Goal: Contribute content: Contribute content

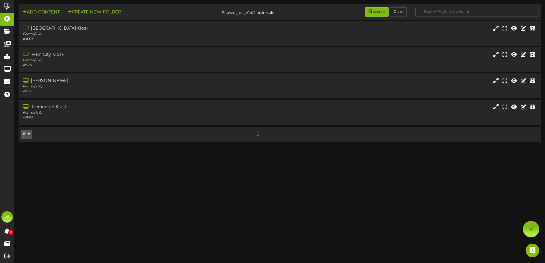
drag, startPoint x: 132, startPoint y: 54, endPoint x: 115, endPoint y: 19, distance: 38.9
drag, startPoint x: 115, startPoint y: 19, endPoint x: 42, endPoint y: 11, distance: 73.4
click at [42, 11] on button "Add Content" at bounding box center [41, 12] width 41 height 7
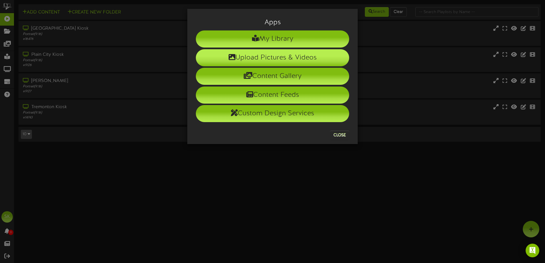
click at [227, 60] on li "Upload Pictures & Videos" at bounding box center [272, 57] width 153 height 17
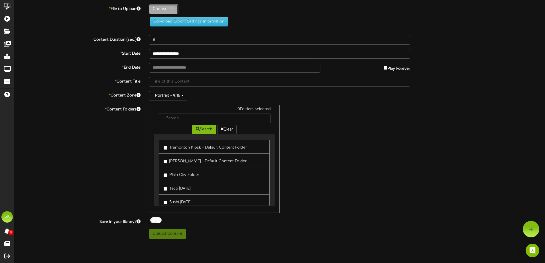
type input "**********"
type input "HotDigis1"
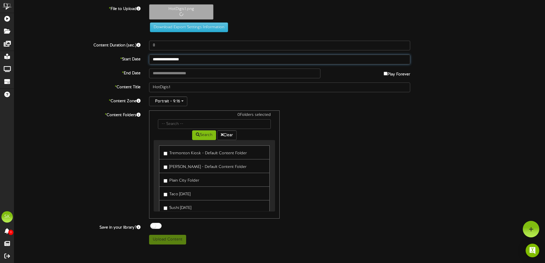
click at [197, 60] on input "**********" at bounding box center [279, 60] width 261 height 10
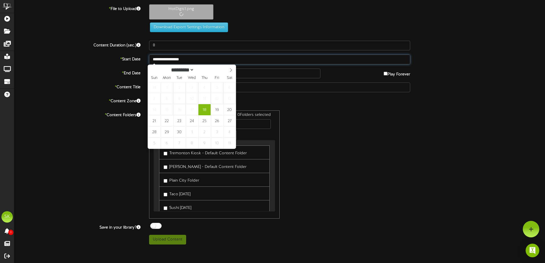
click at [197, 60] on input "**********" at bounding box center [279, 60] width 261 height 10
click at [260, 72] on input "text" at bounding box center [234, 74] width 171 height 10
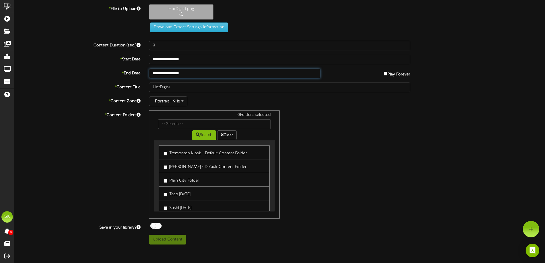
type input "**********"
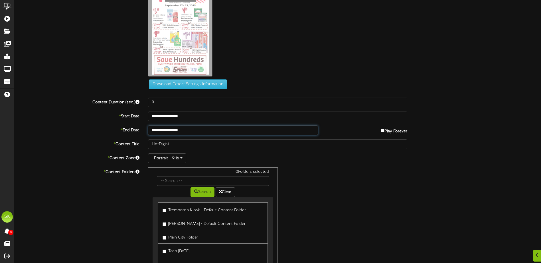
scroll to position [82, 0]
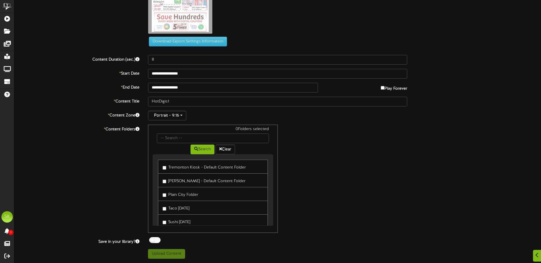
click at [194, 167] on label "Tremonton Kiosk - Default Content Folder" at bounding box center [203, 167] width 83 height 8
drag, startPoint x: 184, startPoint y: 180, endPoint x: 184, endPoint y: 188, distance: 7.1
click at [184, 180] on label "Roy Kiosk - Default Content Folder" at bounding box center [203, 181] width 83 height 8
click at [184, 194] on label "Plain City Folder" at bounding box center [180, 194] width 36 height 8
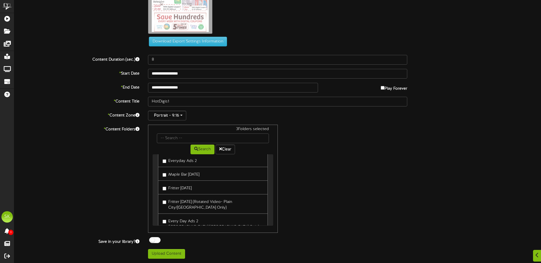
scroll to position [129, 0]
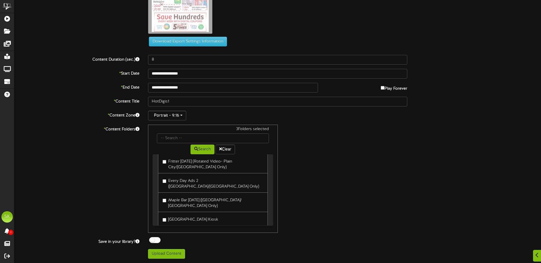
click at [183, 215] on label "[GEOGRAPHIC_DATA] Kiosk" at bounding box center [190, 219] width 56 height 8
drag, startPoint x: 155, startPoint y: 240, endPoint x: 155, endPoint y: 245, distance: 5.2
click at [155, 240] on div at bounding box center [154, 240] width 11 height 6
click at [157, 252] on button "Upload Content" at bounding box center [166, 254] width 37 height 10
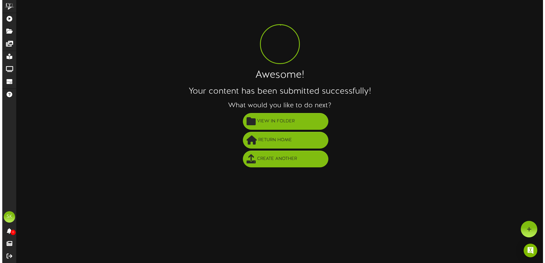
scroll to position [0, 0]
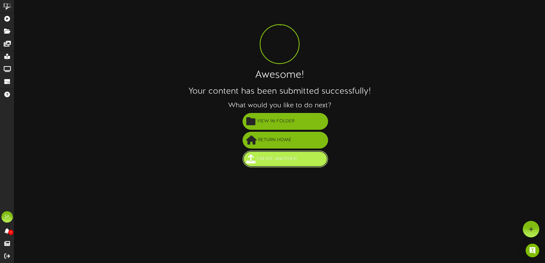
click at [286, 155] on span "Create Another" at bounding box center [276, 158] width 43 height 9
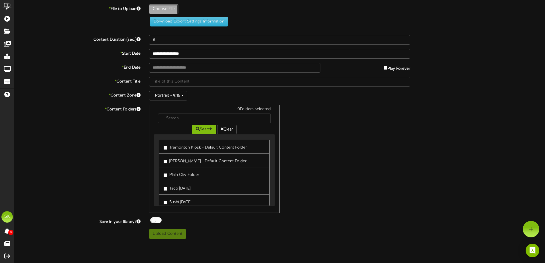
type input "**********"
type input "HotDigis2"
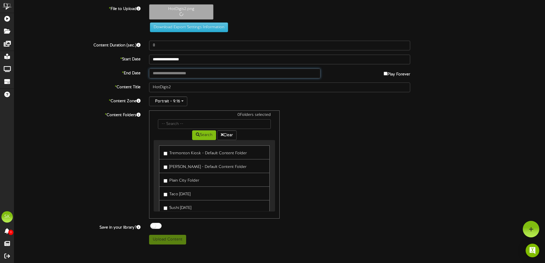
click at [206, 74] on input "text" at bounding box center [234, 74] width 171 height 10
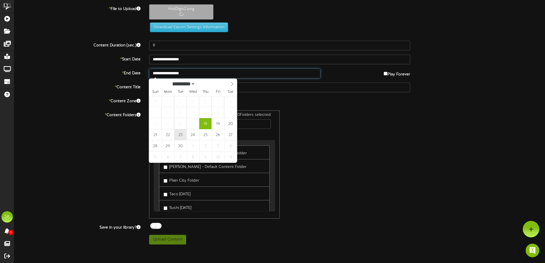
type input "**********"
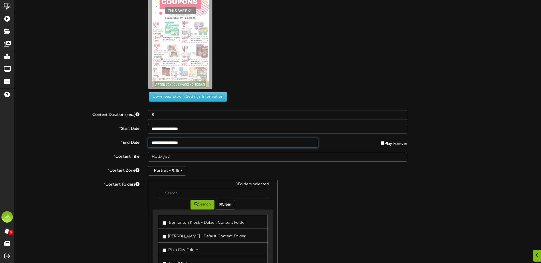
scroll to position [82, 0]
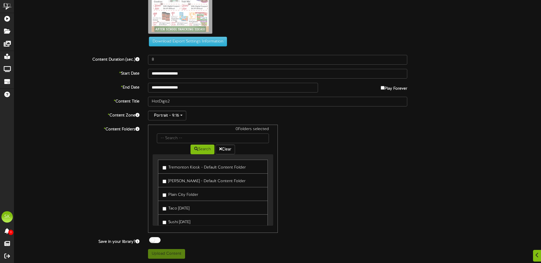
click at [188, 169] on label "Tremonton Kiosk - Default Content Folder" at bounding box center [203, 167] width 83 height 8
click at [189, 179] on label "[PERSON_NAME] - Default Content Folder" at bounding box center [203, 181] width 83 height 8
drag, startPoint x: 189, startPoint y: 179, endPoint x: 181, endPoint y: 192, distance: 15.6
click at [181, 192] on label "Plain City Folder" at bounding box center [180, 194] width 36 height 8
click at [177, 181] on label "[PERSON_NAME] - Default Content Folder" at bounding box center [203, 181] width 83 height 8
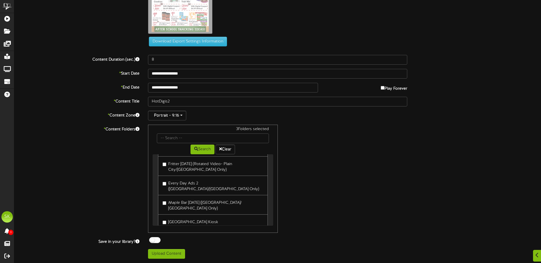
scroll to position [129, 0]
click at [180, 215] on label "[GEOGRAPHIC_DATA] Kiosk" at bounding box center [190, 219] width 56 height 8
click at [154, 241] on div at bounding box center [154, 240] width 11 height 6
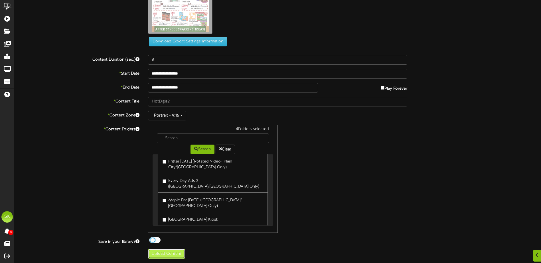
click at [154, 255] on button "Upload Content" at bounding box center [166, 254] width 37 height 10
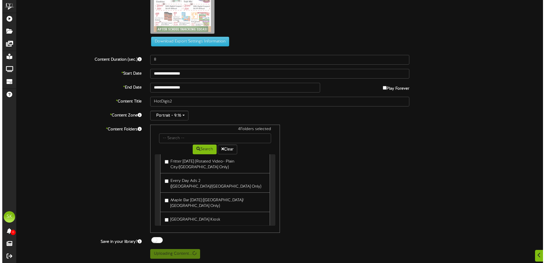
scroll to position [0, 0]
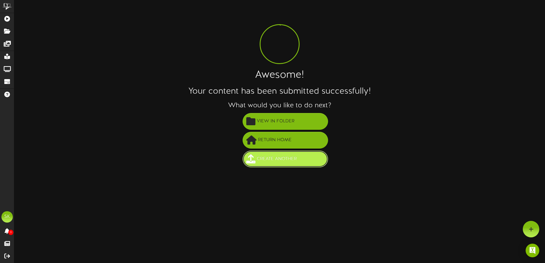
click at [270, 160] on span "Create Another" at bounding box center [276, 158] width 43 height 9
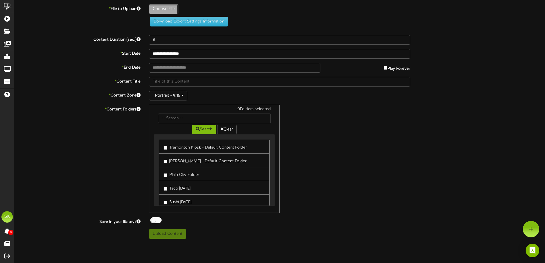
type input "**********"
type input "HotDigis3"
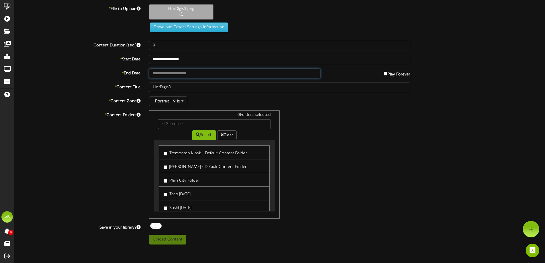
click at [191, 72] on input "text" at bounding box center [234, 74] width 171 height 10
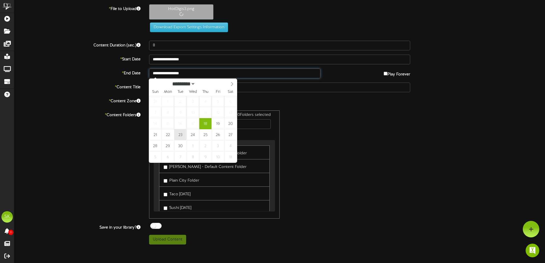
type input "**********"
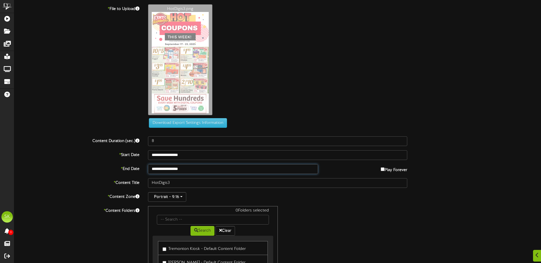
scroll to position [82, 0]
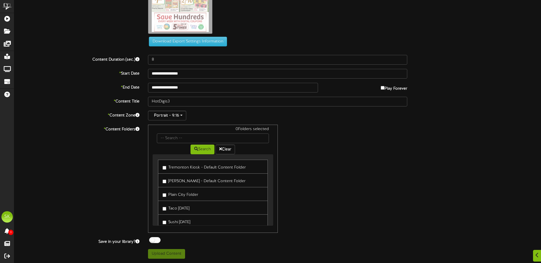
click at [187, 166] on label "Tremonton Kiosk - Default Content Folder" at bounding box center [203, 167] width 83 height 8
click at [185, 182] on label "[PERSON_NAME] - Default Content Folder" at bounding box center [203, 181] width 83 height 8
click at [179, 192] on label "Plain City Folder" at bounding box center [180, 194] width 36 height 8
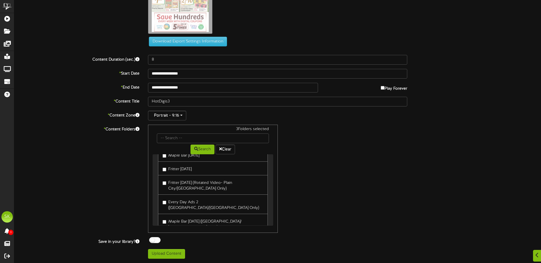
scroll to position [129, 0]
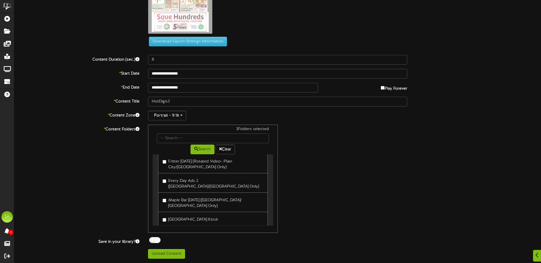
click at [178, 215] on label "[GEOGRAPHIC_DATA] Kiosk" at bounding box center [190, 219] width 56 height 8
click at [159, 239] on div at bounding box center [154, 240] width 11 height 6
click at [160, 260] on div "ChannelValet Playlists Folders Messages My Library Groups Devices Help SK Spenc…" at bounding box center [270, 90] width 541 height 345
click at [160, 258] on button "Upload Content" at bounding box center [166, 254] width 37 height 10
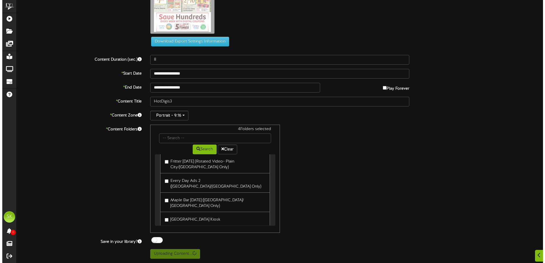
scroll to position [0, 0]
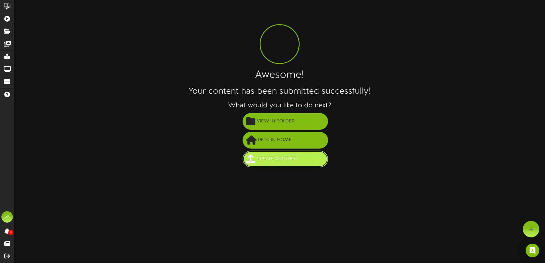
click at [268, 159] on span "Create Another" at bounding box center [276, 158] width 43 height 9
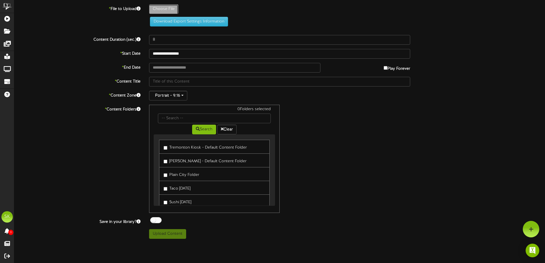
type input "**********"
type input "HotDigis4"
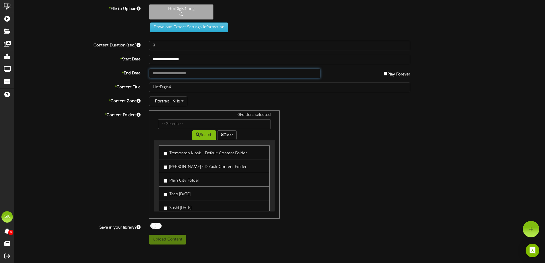
click at [190, 72] on input "text" at bounding box center [234, 74] width 171 height 10
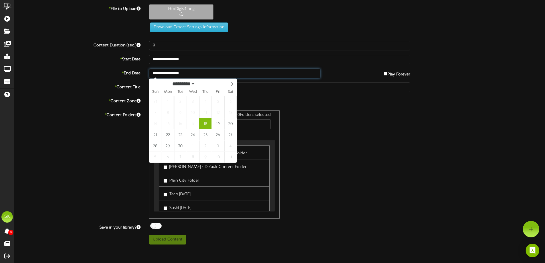
type input "**********"
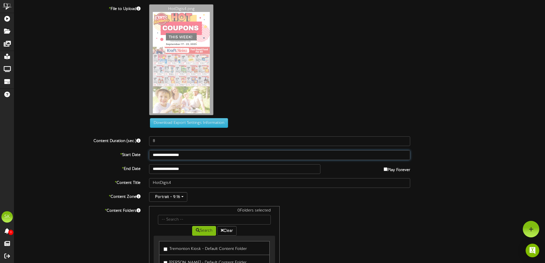
click at [176, 159] on body "ChannelValet Playlists Folders Messages My Library Groups Devices Help SK Spenc…" at bounding box center [272, 172] width 545 height 345
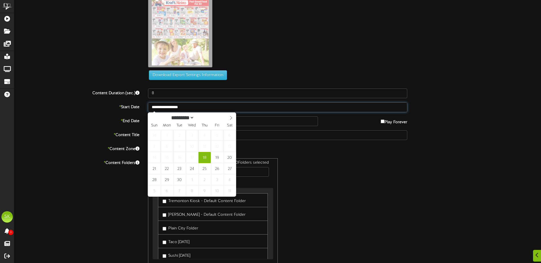
scroll to position [82, 0]
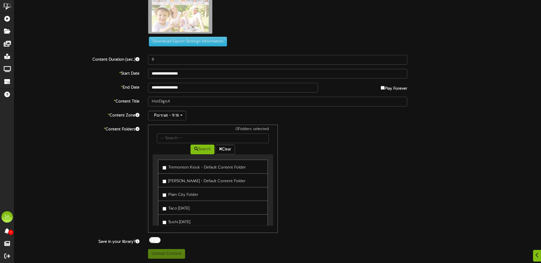
click at [303, 166] on div "0 Folders selected Search Clear Tremonton Kiosk - Default Content Folder Roy Ki…" at bounding box center [278, 179] width 268 height 108
click at [193, 171] on link "Tremonton Kiosk - Default Content Folder" at bounding box center [212, 167] width 109 height 14
click at [184, 169] on label "Tremonton Kiosk - Default Content Folder" at bounding box center [203, 167] width 83 height 8
drag, startPoint x: 179, startPoint y: 180, endPoint x: 180, endPoint y: 184, distance: 4.1
click at [180, 180] on label "[PERSON_NAME] - Default Content Folder" at bounding box center [203, 181] width 83 height 8
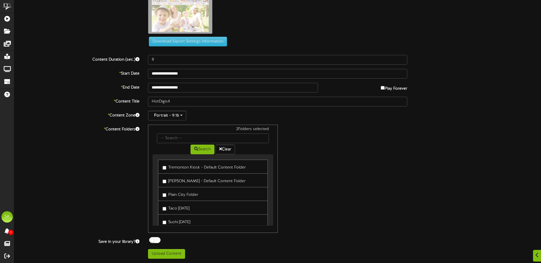
click at [180, 195] on label "Plain City Folder" at bounding box center [180, 194] width 36 height 8
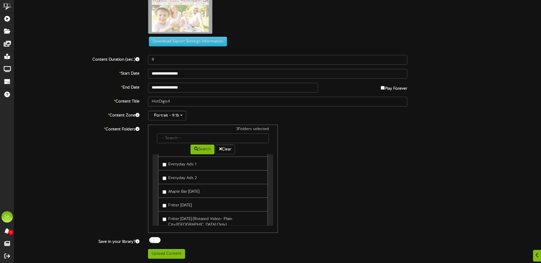
scroll to position [129, 0]
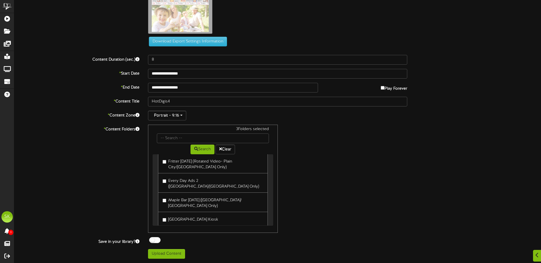
click at [179, 215] on label "[GEOGRAPHIC_DATA] Kiosk" at bounding box center [190, 219] width 56 height 8
drag, startPoint x: 153, startPoint y: 239, endPoint x: 152, endPoint y: 243, distance: 3.2
click at [152, 241] on div at bounding box center [154, 240] width 11 height 6
click at [155, 253] on button "Upload Content" at bounding box center [166, 254] width 37 height 10
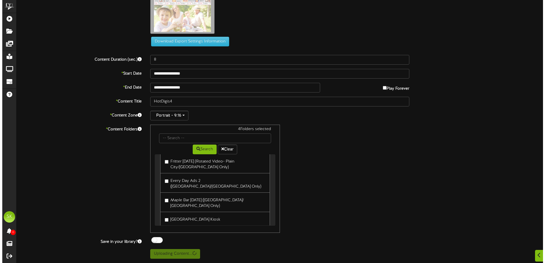
scroll to position [0, 0]
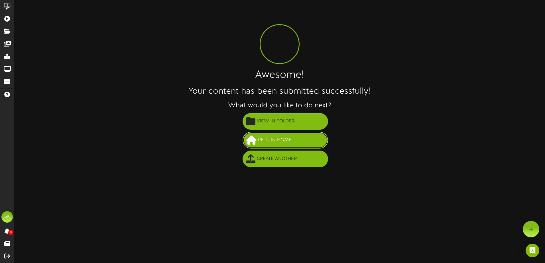
click at [259, 135] on button "Return Home" at bounding box center [285, 140] width 85 height 17
